Goal: Task Accomplishment & Management: Use online tool/utility

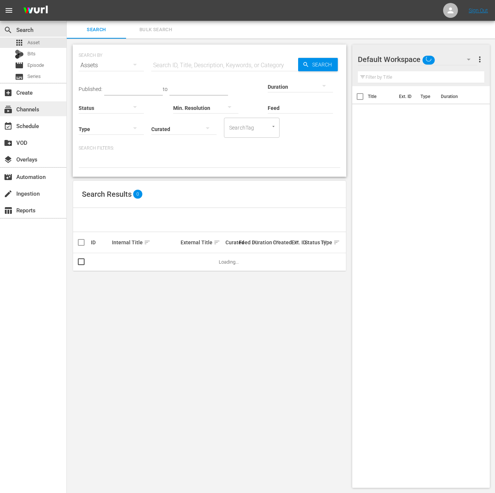
click at [38, 105] on div "subscriptions Channels" at bounding box center [21, 108] width 42 height 7
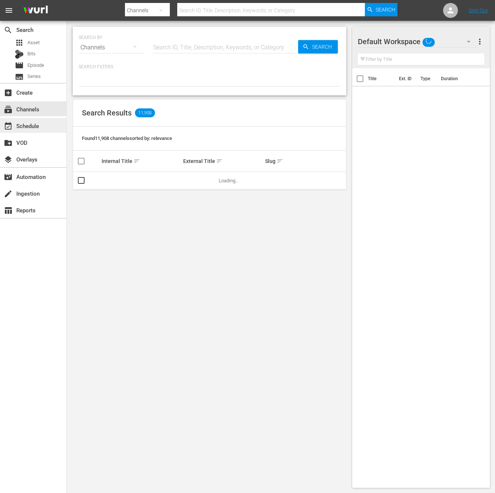
click at [41, 119] on div "event_available Schedule" at bounding box center [33, 125] width 66 height 15
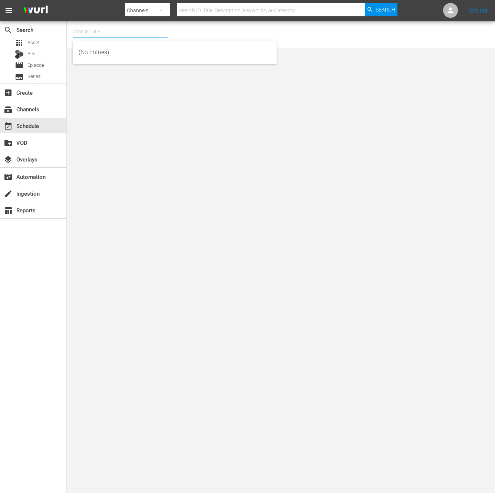
click at [98, 30] on input "text" at bounding box center [120, 32] width 95 height 18
type input "b"
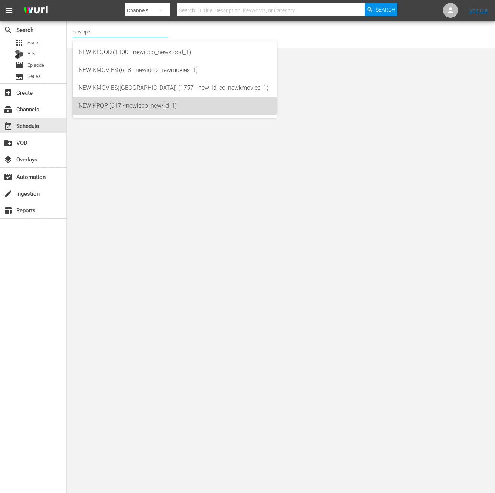
click at [106, 106] on div "NEW KPOP (617 - newidco_newkid_1)" at bounding box center [175, 106] width 192 height 18
type input "NEW KPOP (617 - newidco_newkid_1)"
